Goal: Check status: Check status

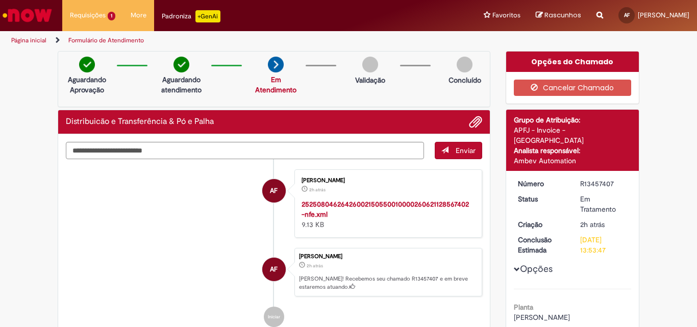
scroll to position [255, 0]
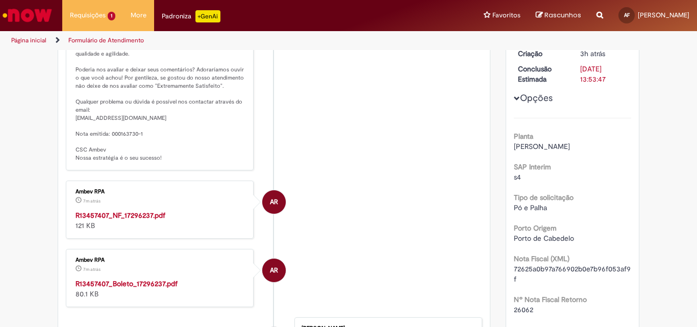
scroll to position [255, 0]
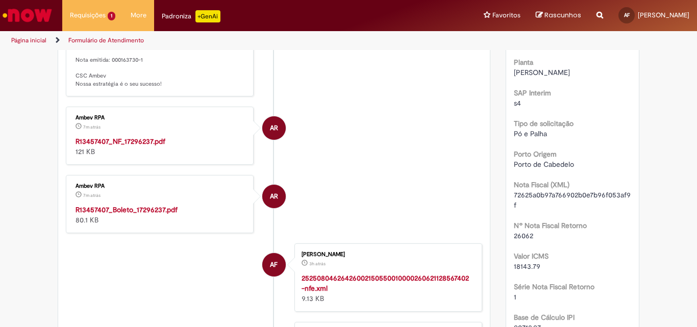
click at [146, 137] on strong "R13457407_NF_17296237.pdf" at bounding box center [120, 141] width 90 height 9
click at [133, 206] on strong "R13457407_Boleto_17296237.pdf" at bounding box center [126, 209] width 102 height 9
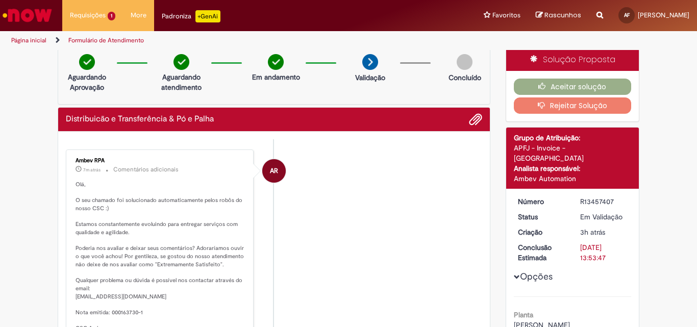
scroll to position [0, 0]
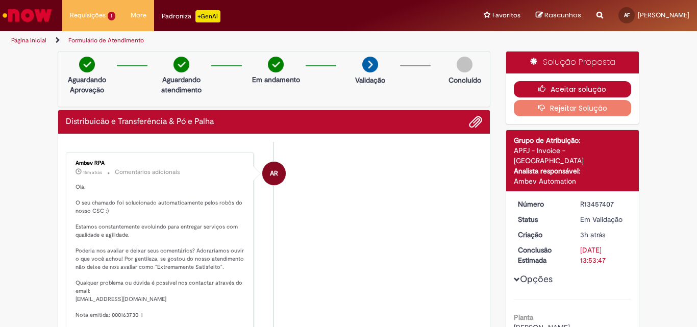
click at [602, 85] on button "Aceitar solução" at bounding box center [573, 89] width 118 height 16
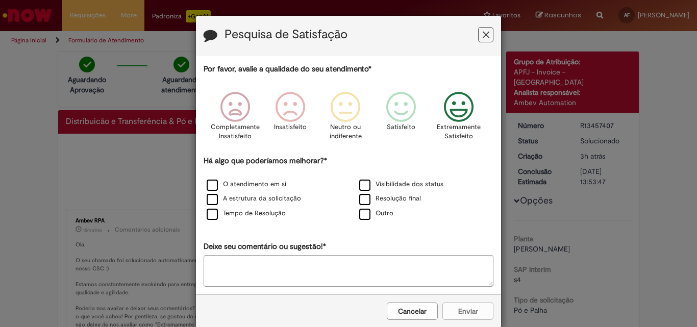
click at [454, 114] on icon "Feedback" at bounding box center [459, 107] width 38 height 31
click at [361, 201] on label "Resolução final" at bounding box center [390, 199] width 62 height 10
click at [451, 308] on button "Enviar" at bounding box center [467, 310] width 51 height 17
